Goal: Find contact information: Find contact information

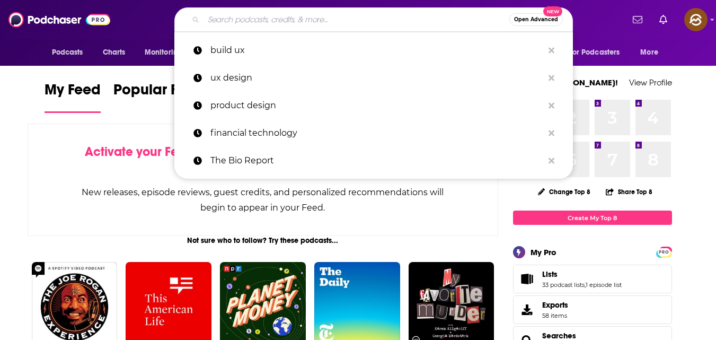
click at [315, 21] on input "Search podcasts, credits, & more..." at bounding box center [357, 19] width 306 height 17
paste input "The Strategy Hour Podcast"
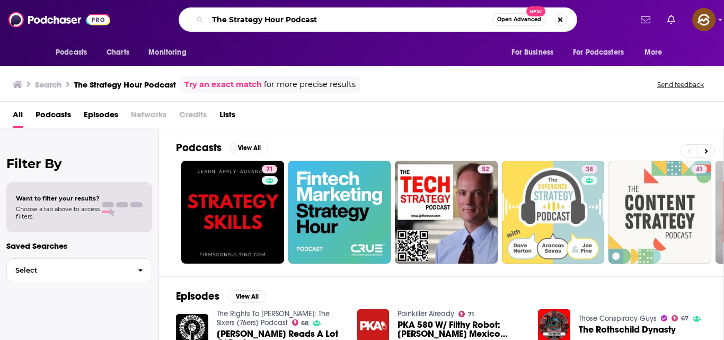
click at [339, 19] on input "The Strategy Hour Podcast" at bounding box center [350, 19] width 285 height 17
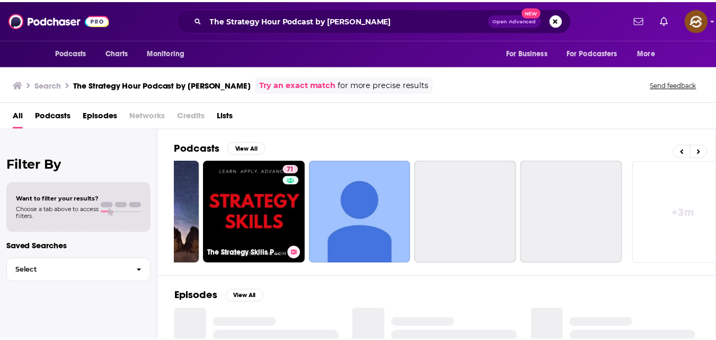
scroll to position [0, 426]
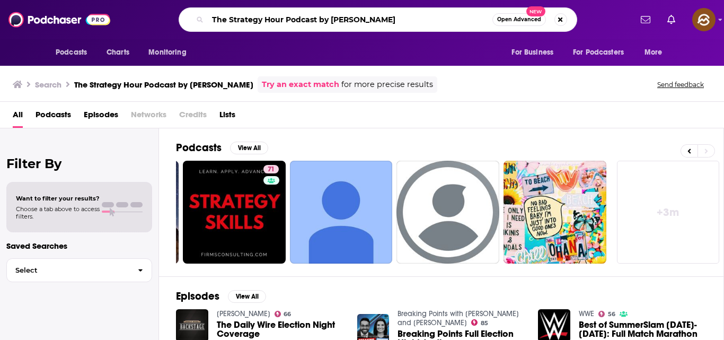
click at [369, 17] on input "The Strategy Hour Podcast by [PERSON_NAME]" at bounding box center [350, 19] width 285 height 17
type input "T"
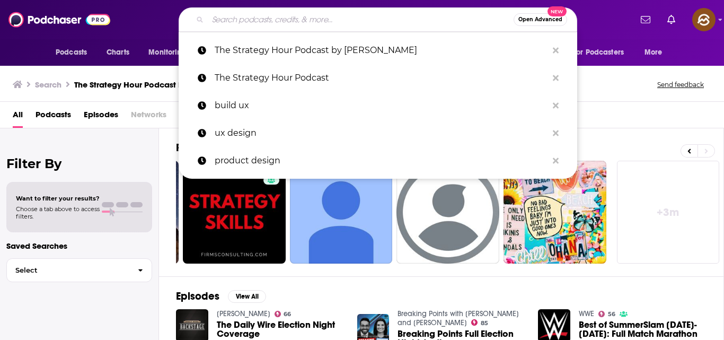
paste input "Strategy Hour | Online Marketing for Business Growth"
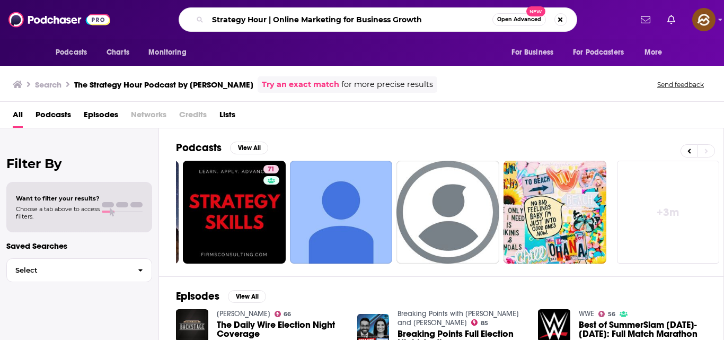
type input "Strategy Hour | Online Marketing for Business Growth"
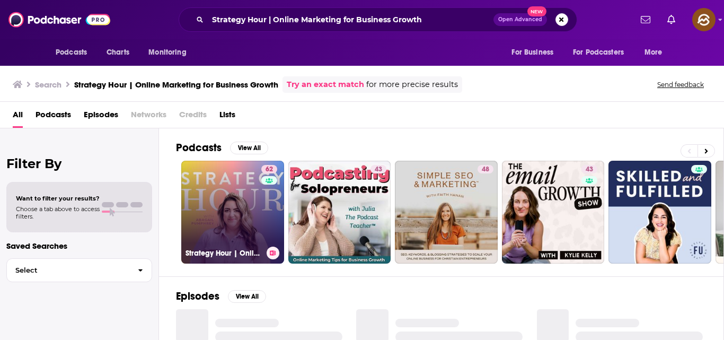
click at [256, 187] on link "62 Strategy Hour | Online Marketing for Business Growth" at bounding box center [232, 212] width 103 height 103
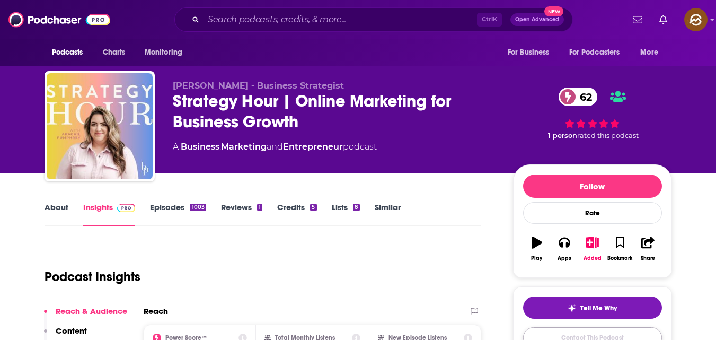
click at [583, 338] on link "Contact This Podcast" at bounding box center [592, 337] width 139 height 21
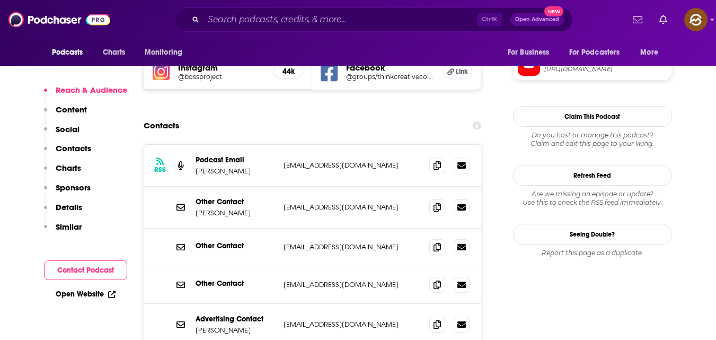
scroll to position [1005, 0]
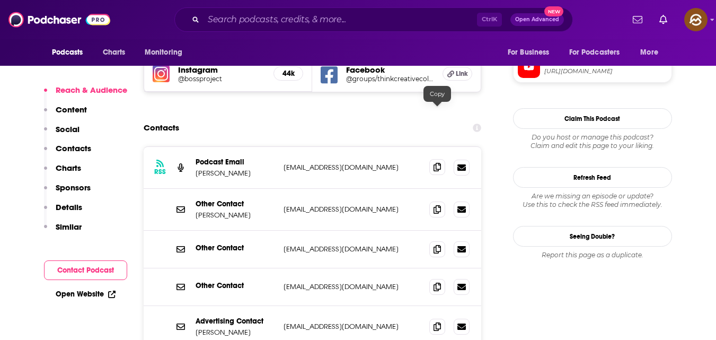
click at [439, 163] on icon at bounding box center [437, 167] width 7 height 8
click at [439, 205] on icon at bounding box center [437, 209] width 7 height 8
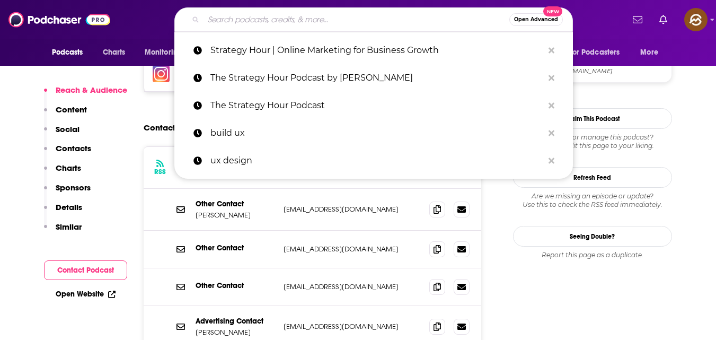
click at [350, 14] on input "Search podcasts, credits, & more..." at bounding box center [357, 19] width 306 height 17
paste input "Raw and Real Entrepreneurship"
type input "Raw and Real Entrepreneurship"
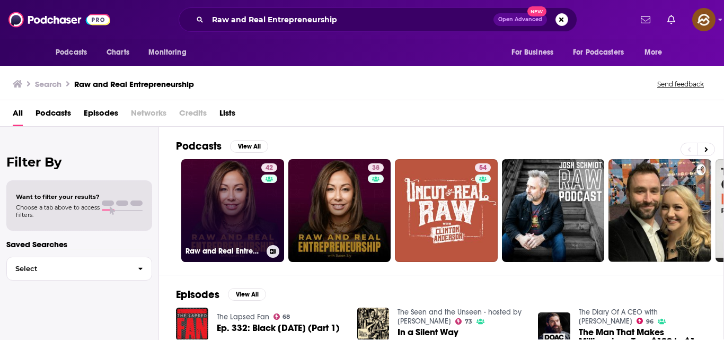
click at [260, 176] on link "42 Raw and Real Entrepreneurship®" at bounding box center [232, 210] width 103 height 103
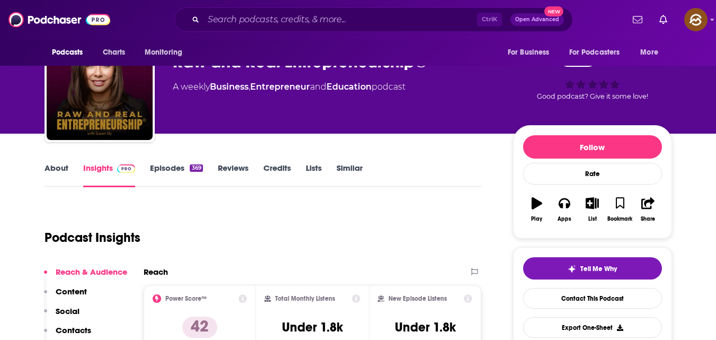
scroll to position [41, 0]
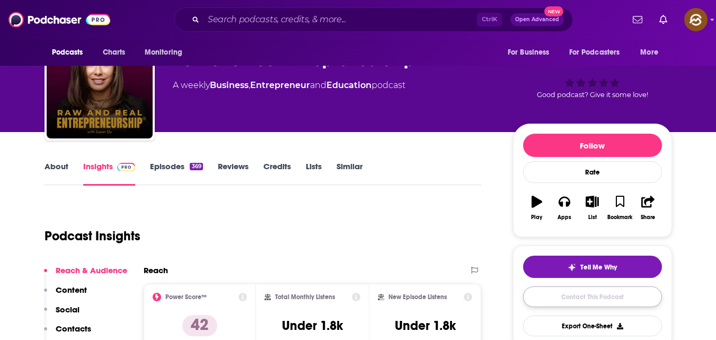
click at [575, 294] on link "Contact This Podcast" at bounding box center [592, 296] width 139 height 21
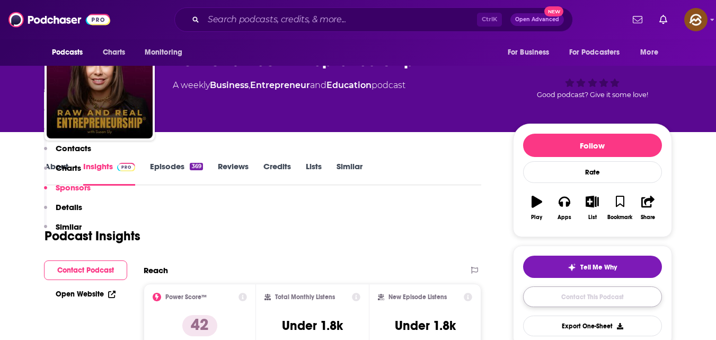
scroll to position [855, 0]
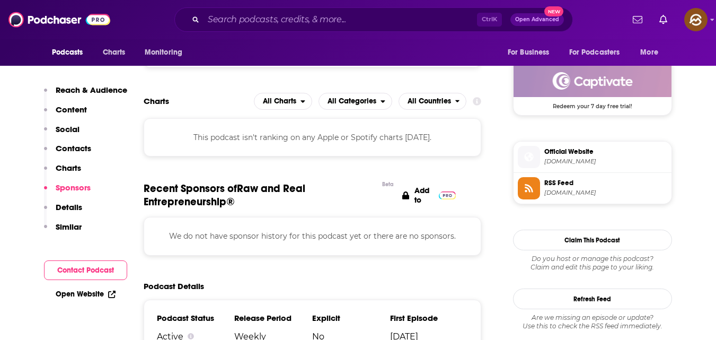
click at [82, 149] on p "Contacts" at bounding box center [74, 148] width 36 height 10
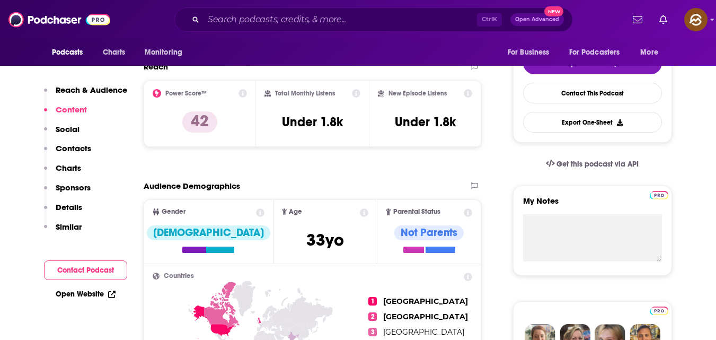
scroll to position [239, 0]
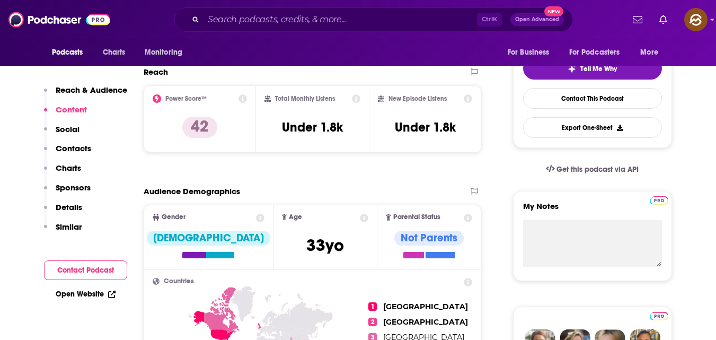
click at [106, 267] on button "Contact Podcast" at bounding box center [85, 270] width 83 height 20
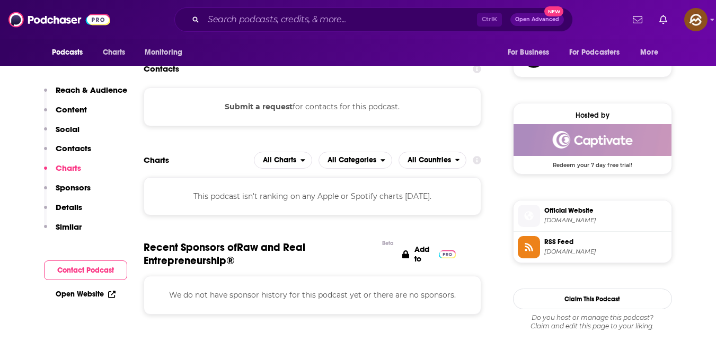
scroll to position [799, 0]
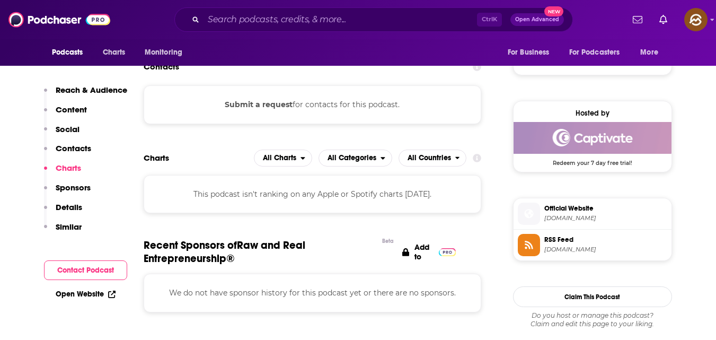
click at [87, 293] on link "Open Website" at bounding box center [86, 293] width 60 height 9
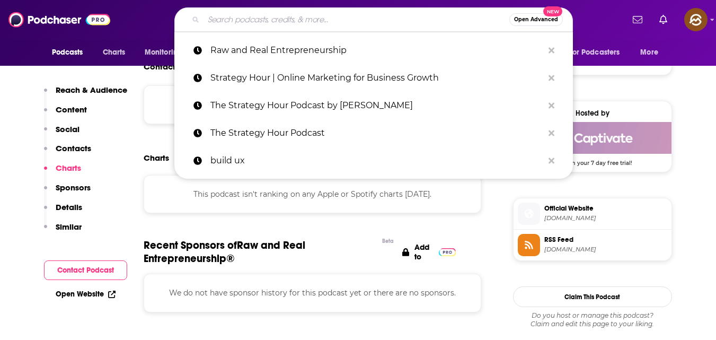
click at [294, 15] on input "Search podcasts, credits, & more..." at bounding box center [357, 19] width 306 height 17
paste input "The Story Engine"
type input "The Story Engine"
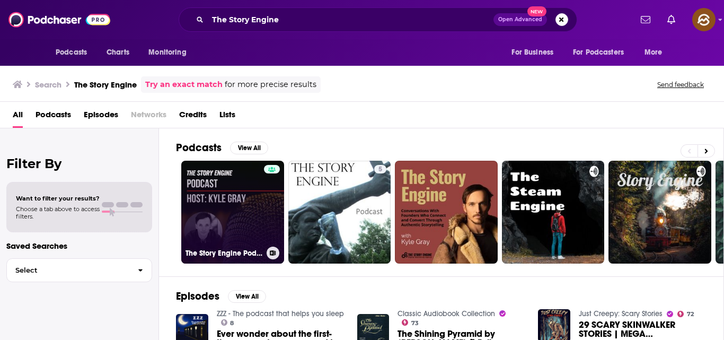
click at [241, 221] on link "The Story Engine Podcast" at bounding box center [232, 212] width 103 height 103
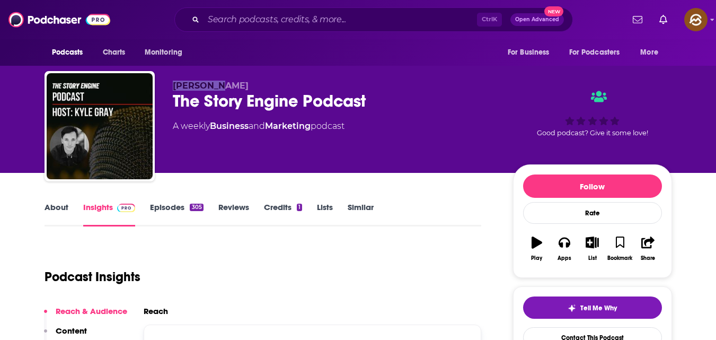
drag, startPoint x: 172, startPoint y: 83, endPoint x: 214, endPoint y: 82, distance: 41.4
click at [213, 82] on p "[PERSON_NAME]" at bounding box center [334, 86] width 323 height 10
copy span "[PERSON_NAME]"
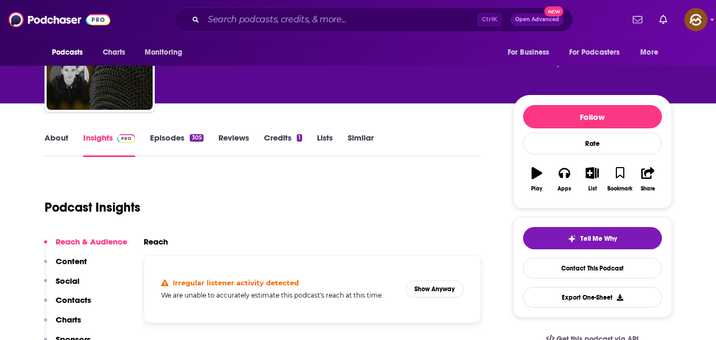
scroll to position [72, 0]
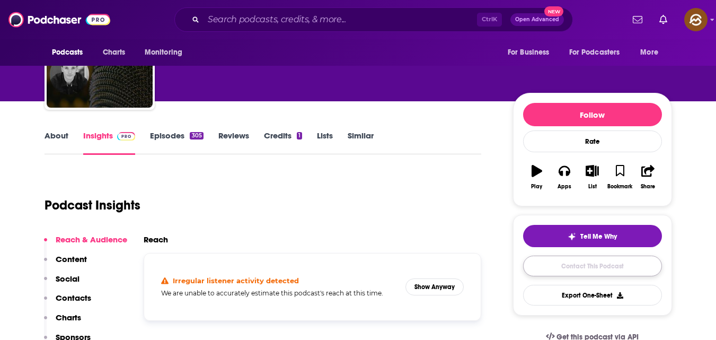
click at [584, 270] on link "Contact This Podcast" at bounding box center [592, 265] width 139 height 21
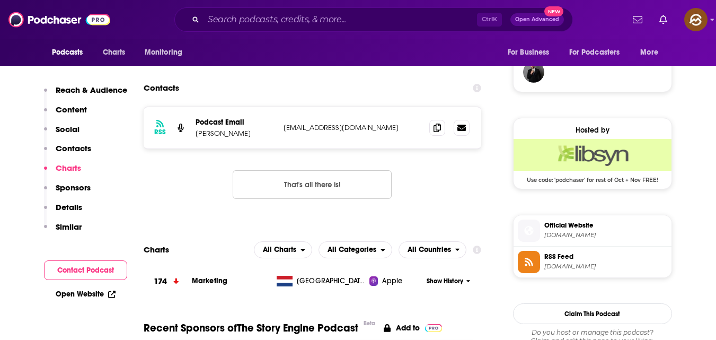
scroll to position [781, 0]
click at [435, 124] on icon at bounding box center [437, 127] width 7 height 8
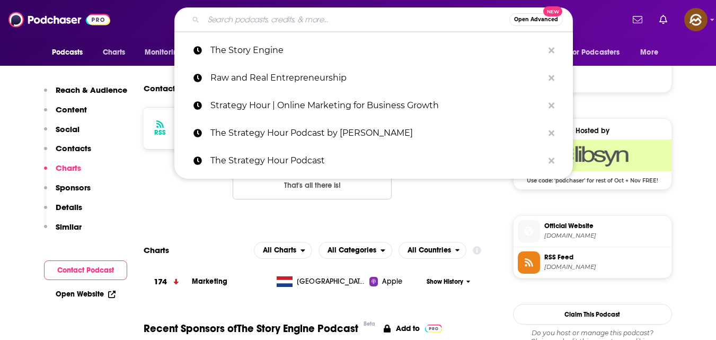
click at [270, 22] on input "Search podcasts, credits, & more..." at bounding box center [357, 19] width 306 height 17
paste input "Measure Success"
type input "Measure Success"
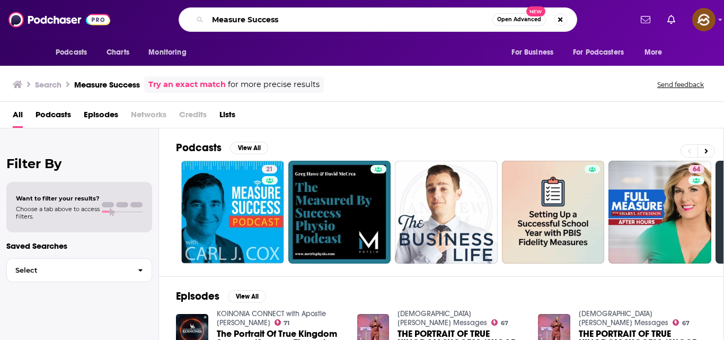
click at [263, 23] on input "Measure Success" at bounding box center [350, 19] width 285 height 17
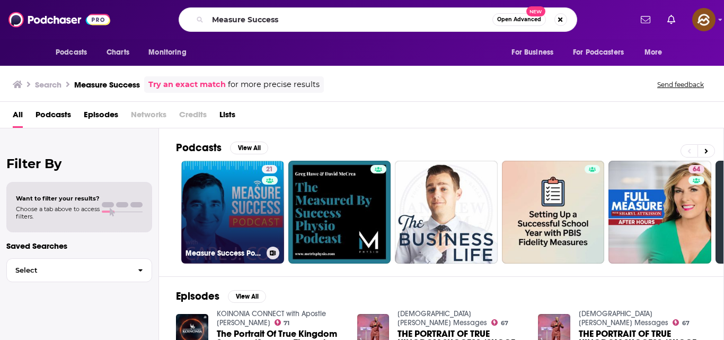
click at [232, 187] on link "21 Measure Success Podcast" at bounding box center [232, 212] width 103 height 103
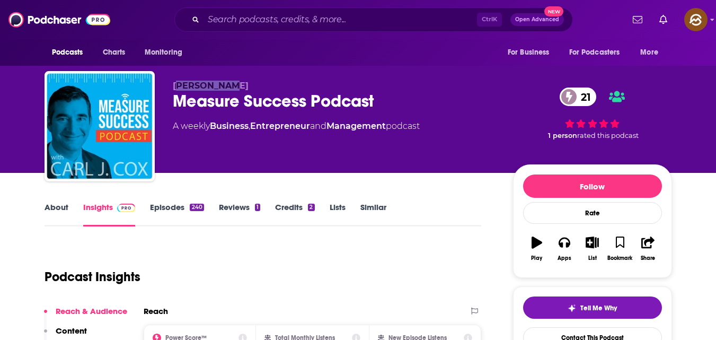
drag, startPoint x: 176, startPoint y: 86, endPoint x: 219, endPoint y: 84, distance: 43.5
click at [219, 84] on p "[PERSON_NAME]" at bounding box center [334, 86] width 323 height 10
click at [171, 83] on div "[PERSON_NAME] Measure Success Podcast 21 A weekly Business , Entrepreneur and M…" at bounding box center [359, 128] width 628 height 114
copy span "[PERSON_NAME]"
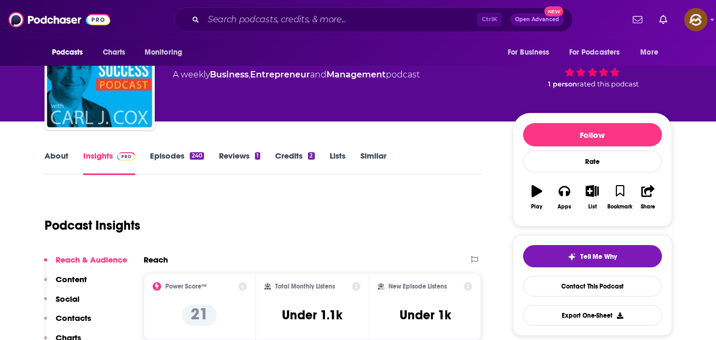
scroll to position [52, 0]
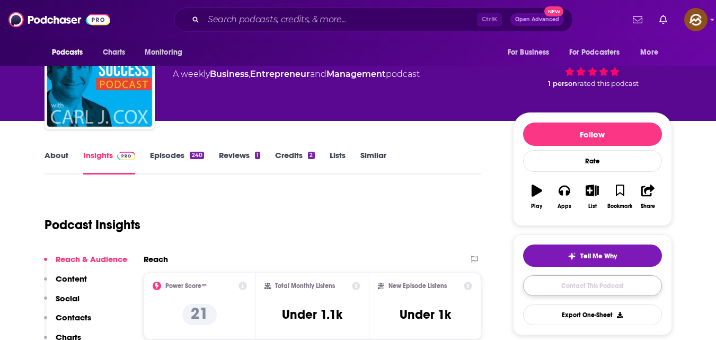
click at [587, 282] on link "Contact This Podcast" at bounding box center [592, 285] width 139 height 21
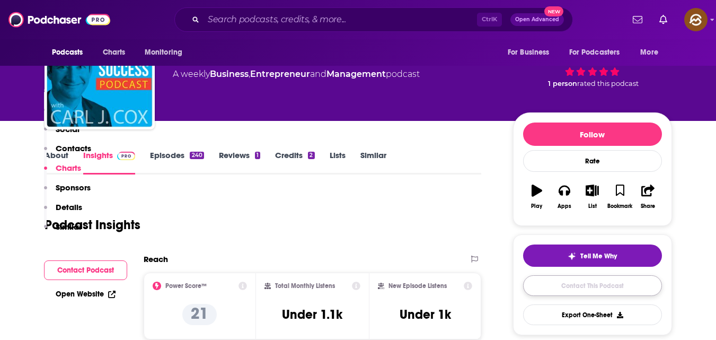
scroll to position [859, 0]
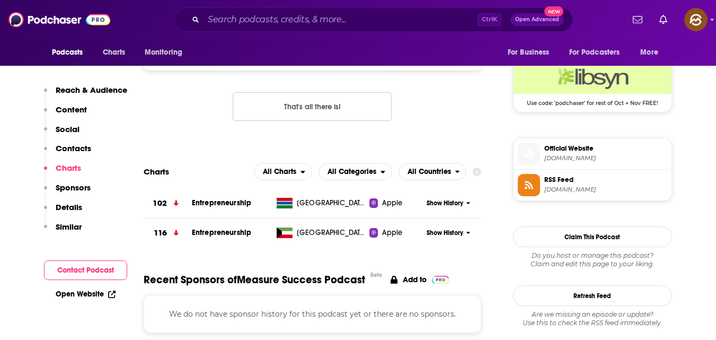
click at [83, 148] on p "Contacts" at bounding box center [74, 148] width 36 height 10
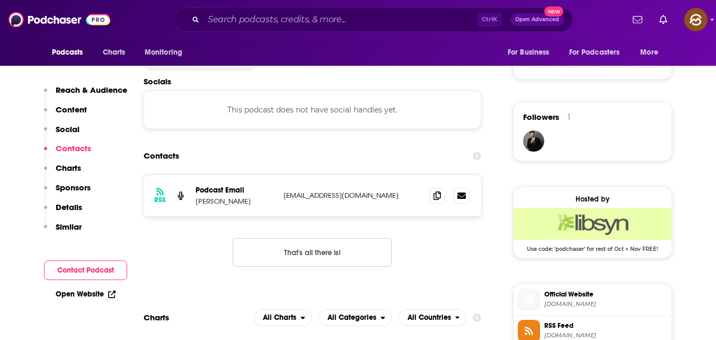
scroll to position [711, 0]
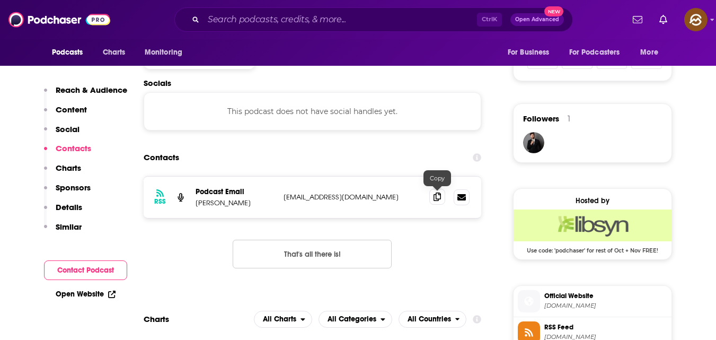
click at [435, 202] on span at bounding box center [437, 197] width 16 height 16
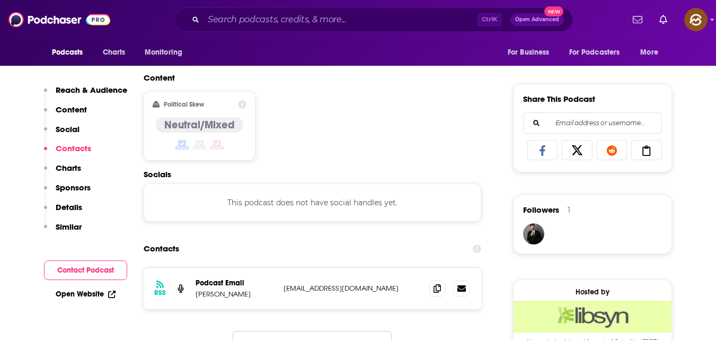
scroll to position [620, 0]
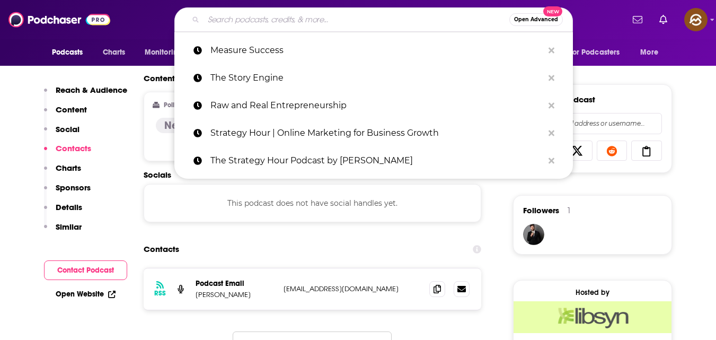
click at [263, 17] on input "Search podcasts, credits, & more..." at bounding box center [357, 19] width 306 height 17
paste input "Lead at the Top of Your Game"
type input "Lead at the Top of Your Game"
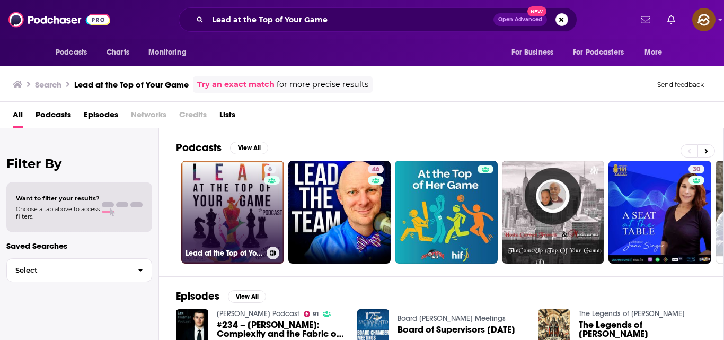
click at [236, 216] on link "6 Lead at the Top of Your Game" at bounding box center [232, 212] width 103 height 103
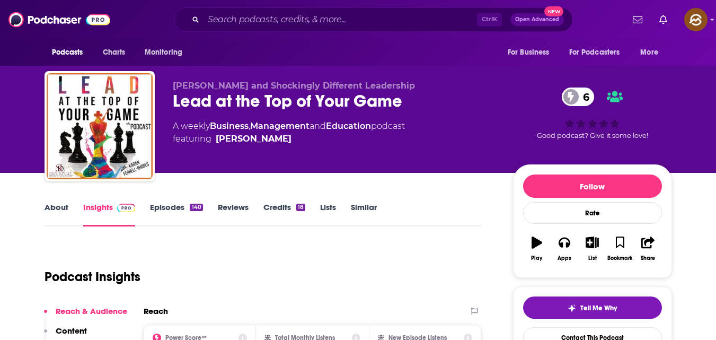
click at [174, 83] on span "[PERSON_NAME] and Shockingly Different Leadership" at bounding box center [294, 86] width 242 height 10
copy span "[PERSON_NAME]"
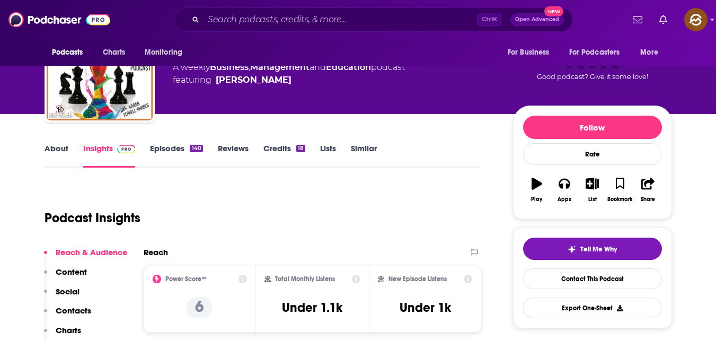
scroll to position [60, 0]
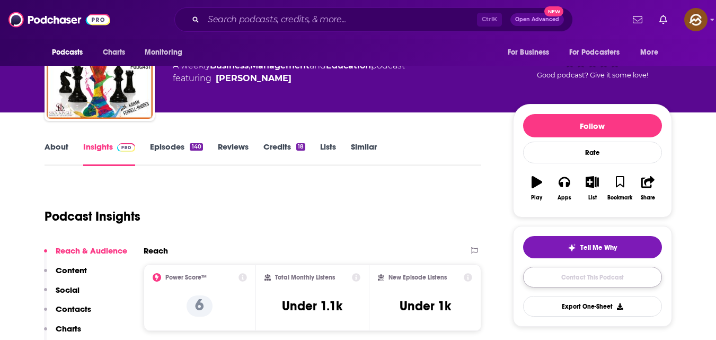
click at [588, 282] on link "Contact This Podcast" at bounding box center [592, 277] width 139 height 21
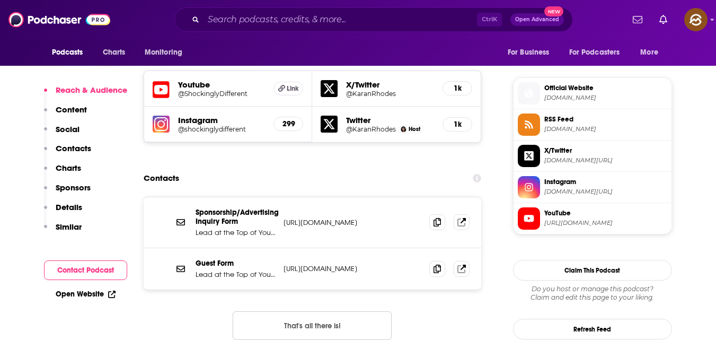
scroll to position [918, 0]
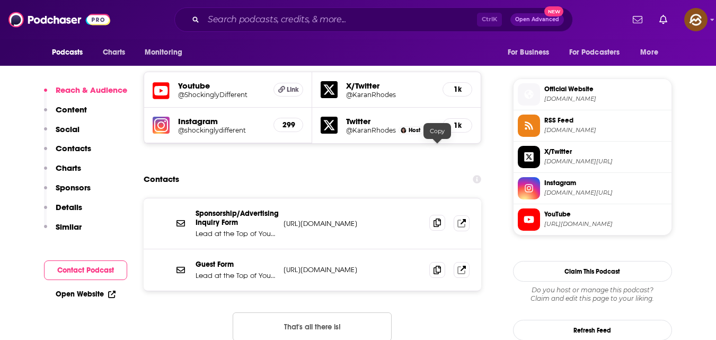
click at [440, 218] on icon at bounding box center [437, 222] width 7 height 8
click at [441, 265] on icon at bounding box center [437, 269] width 7 height 8
